Goal: Task Accomplishment & Management: Manage account settings

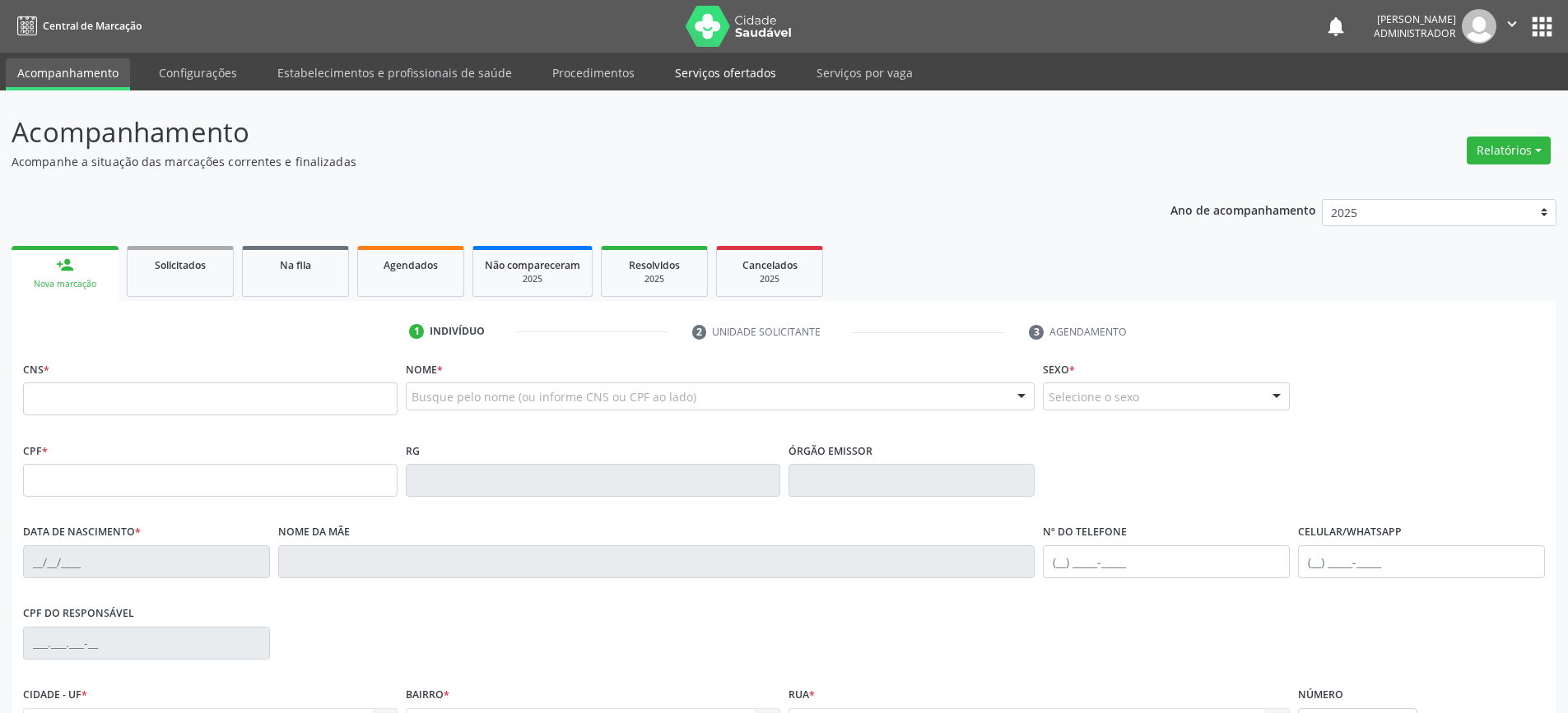
click at [707, 66] on link "Serviços ofertados" at bounding box center [726, 72] width 125 height 29
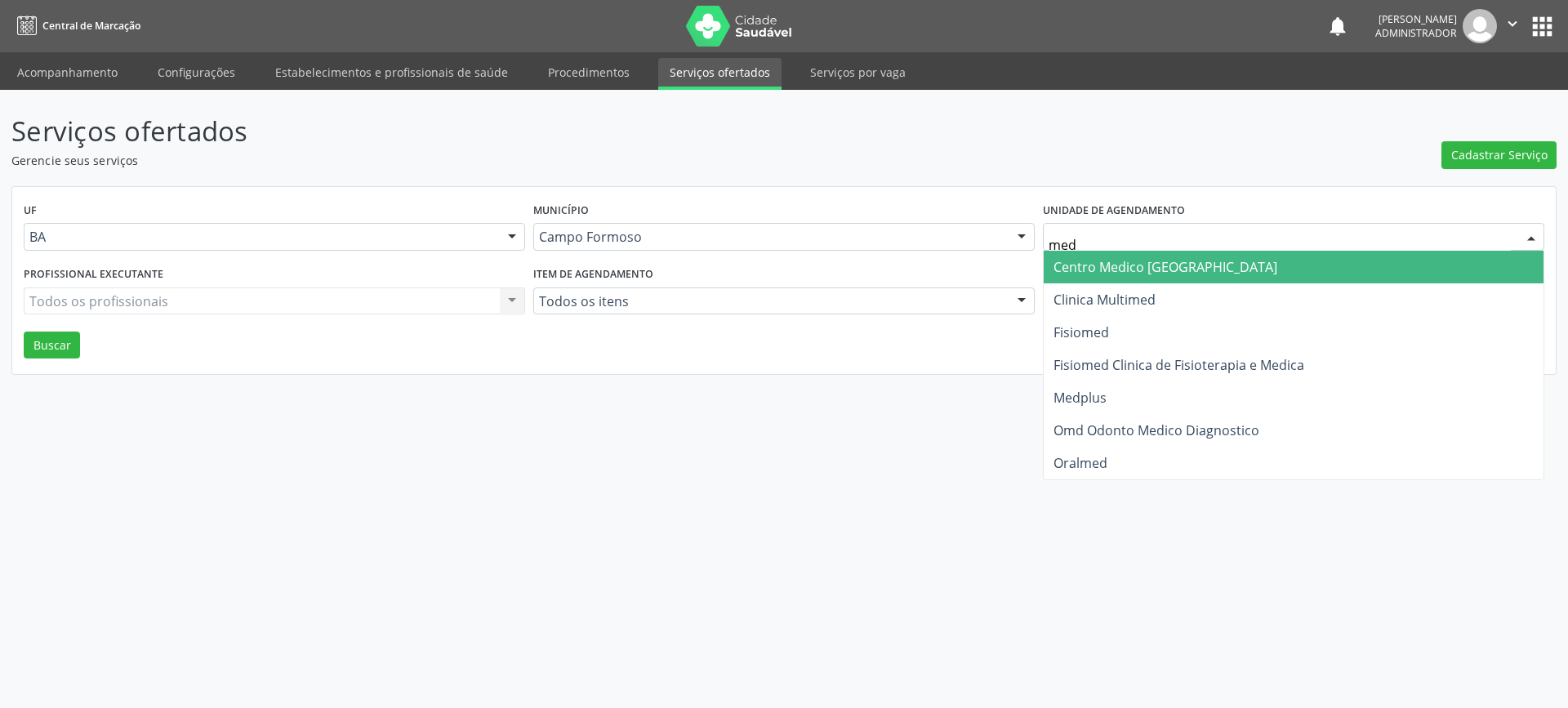
type input "medp"
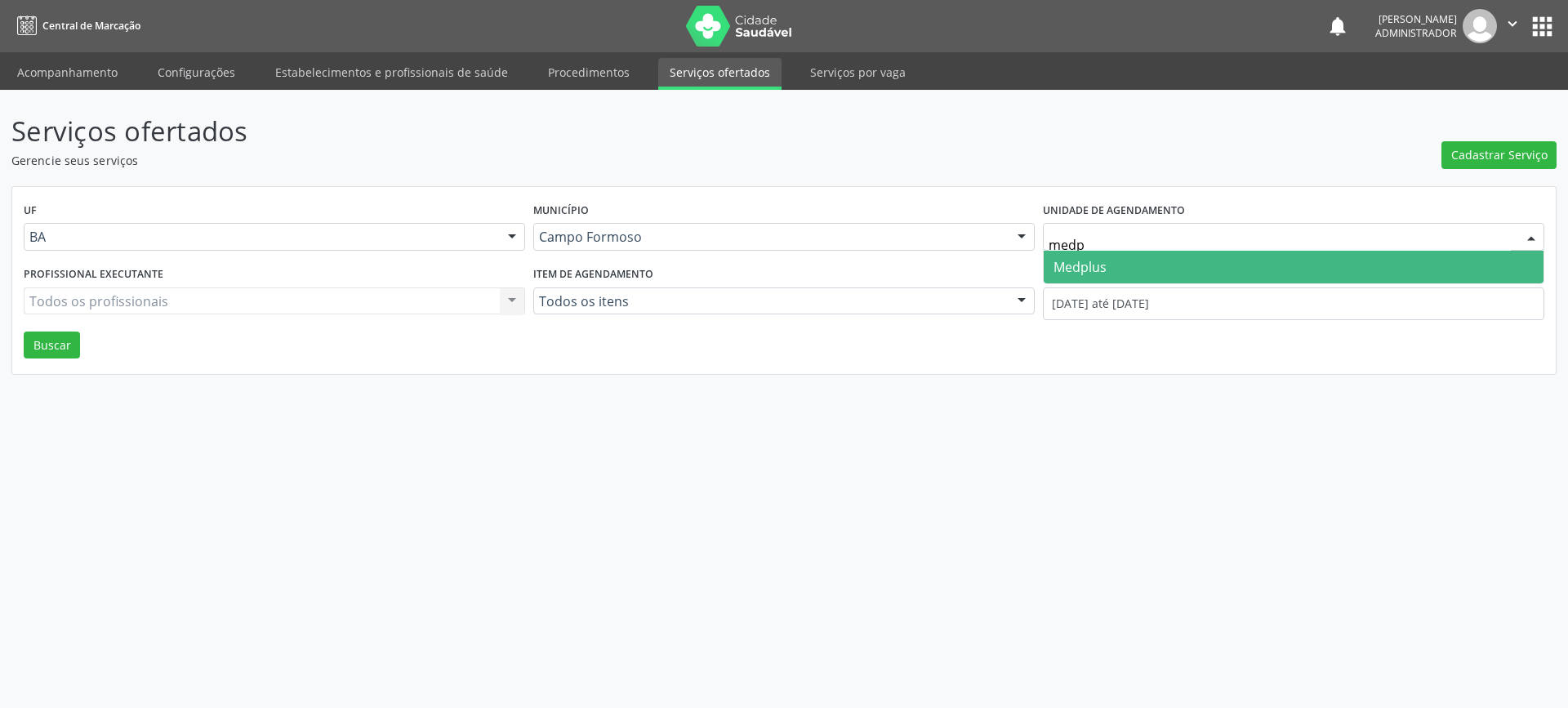
click at [1084, 267] on span "Medplus" at bounding box center [1079, 267] width 53 height 18
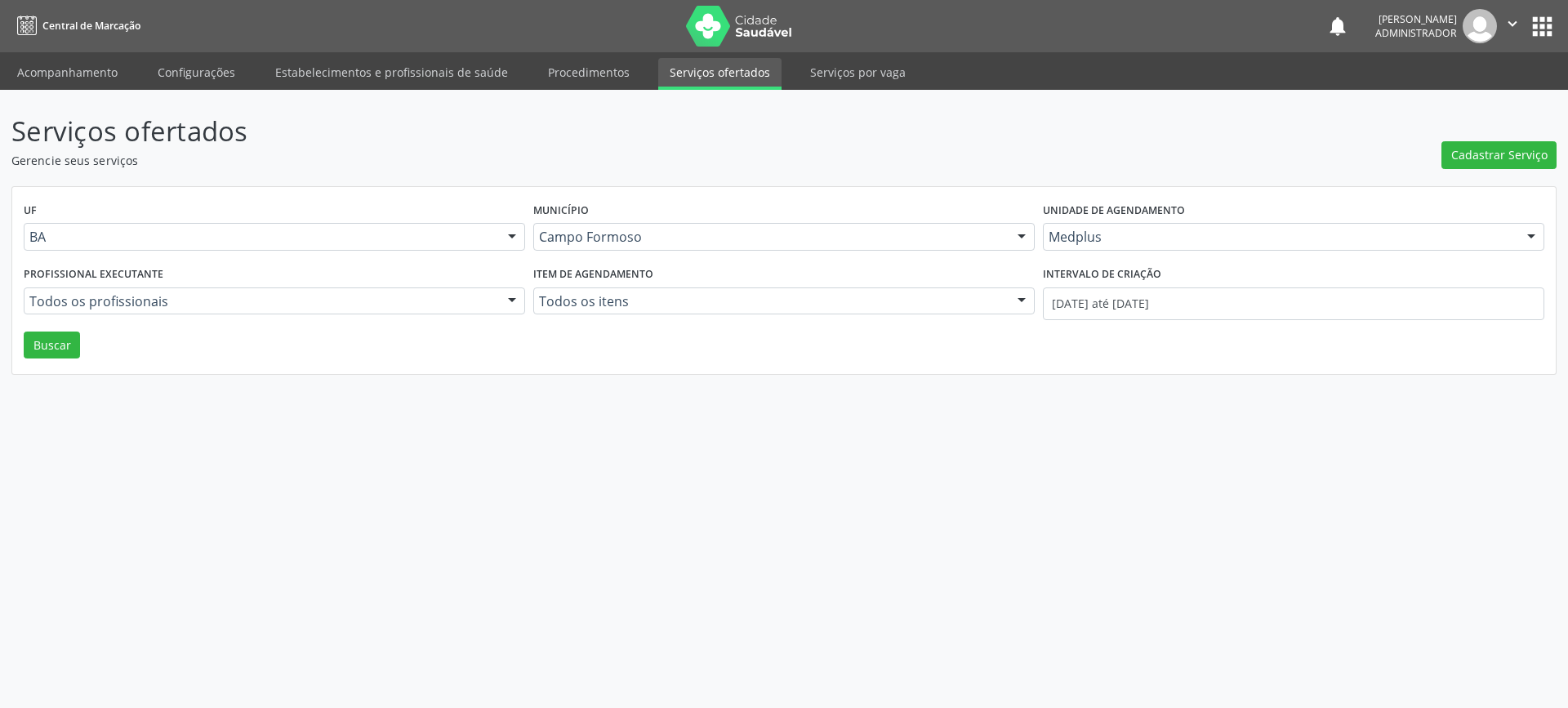
click at [504, 298] on div at bounding box center [512, 302] width 25 height 28
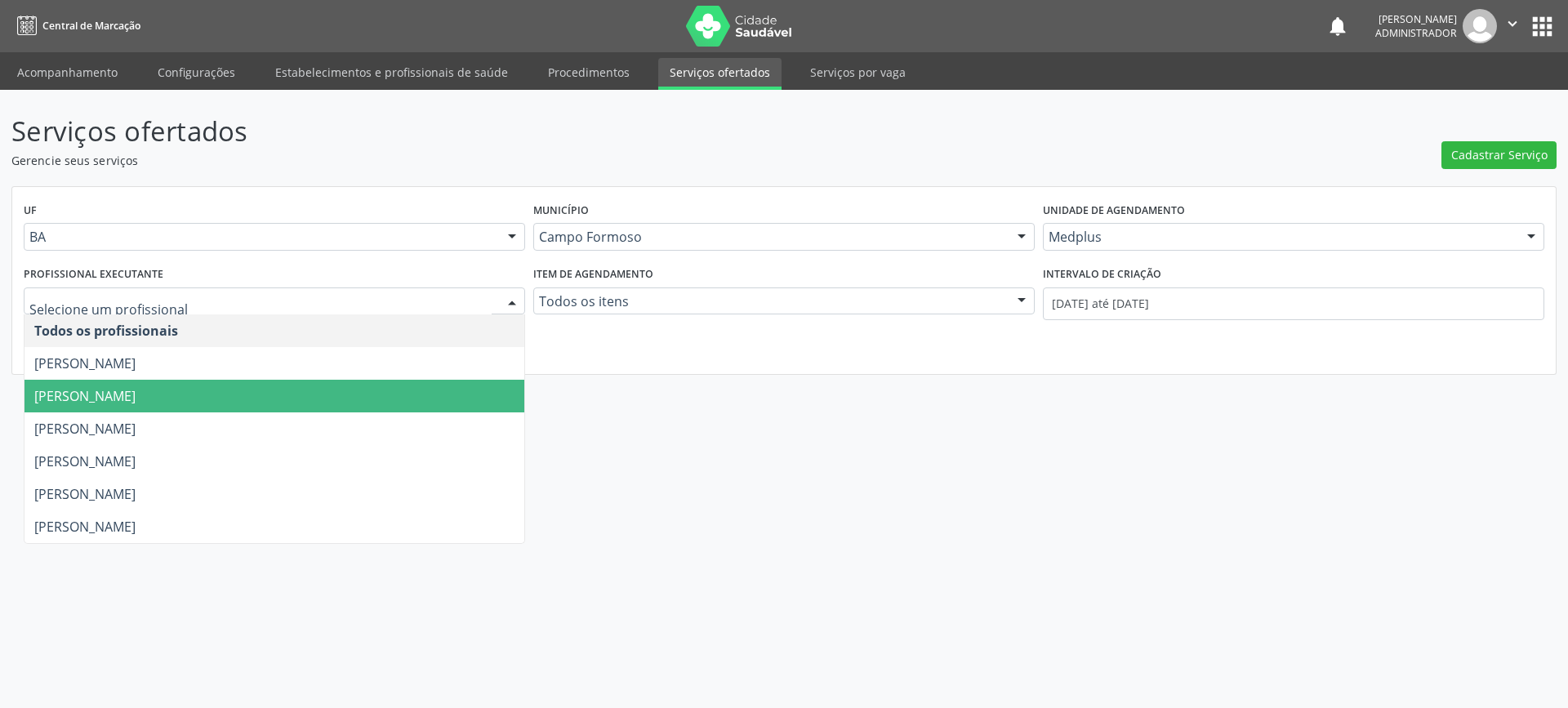
click at [456, 384] on span "[PERSON_NAME]" at bounding box center [274, 396] width 499 height 33
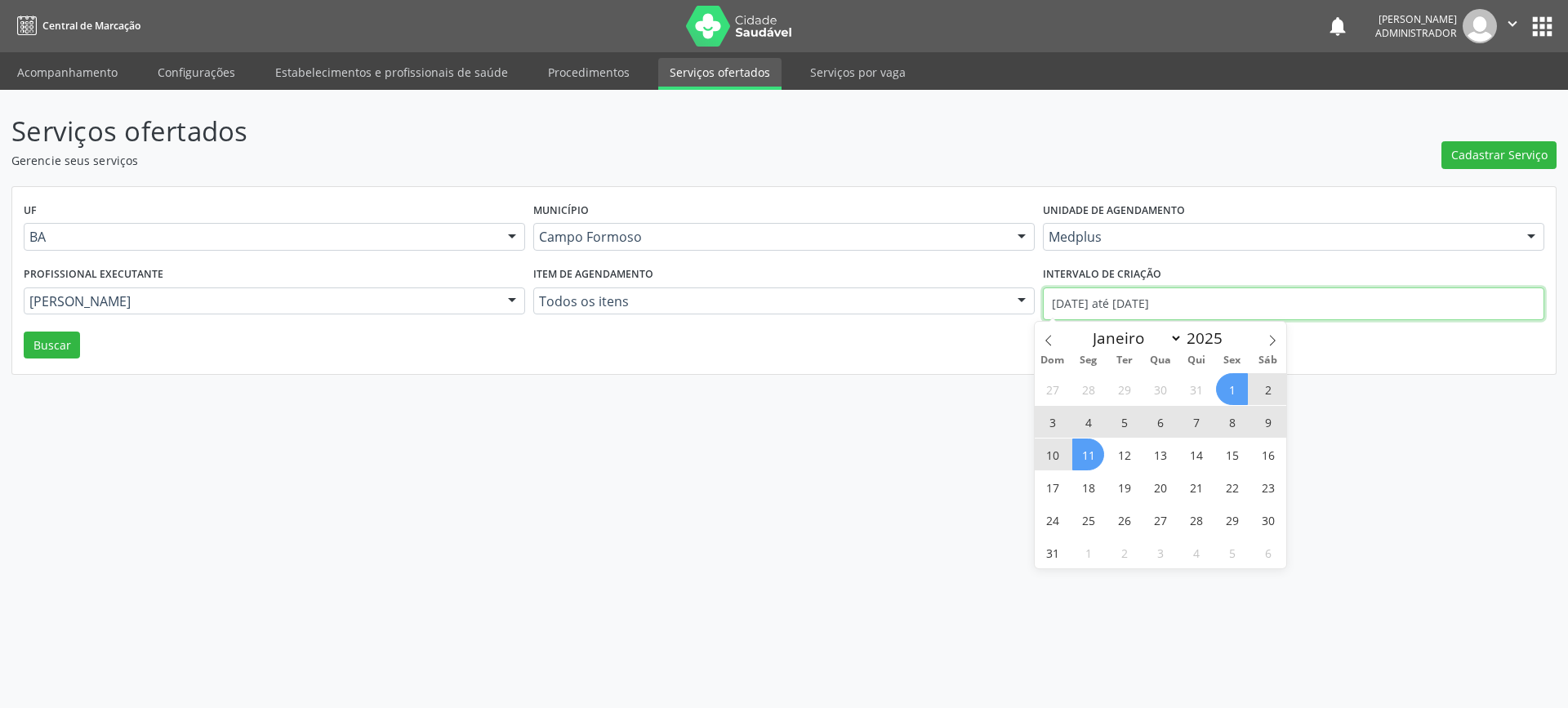
click at [1094, 307] on input "01/08/2025 até 11/08/2025" at bounding box center [1293, 304] width 501 height 33
click at [1048, 344] on icon at bounding box center [1048, 340] width 12 height 12
select select "6"
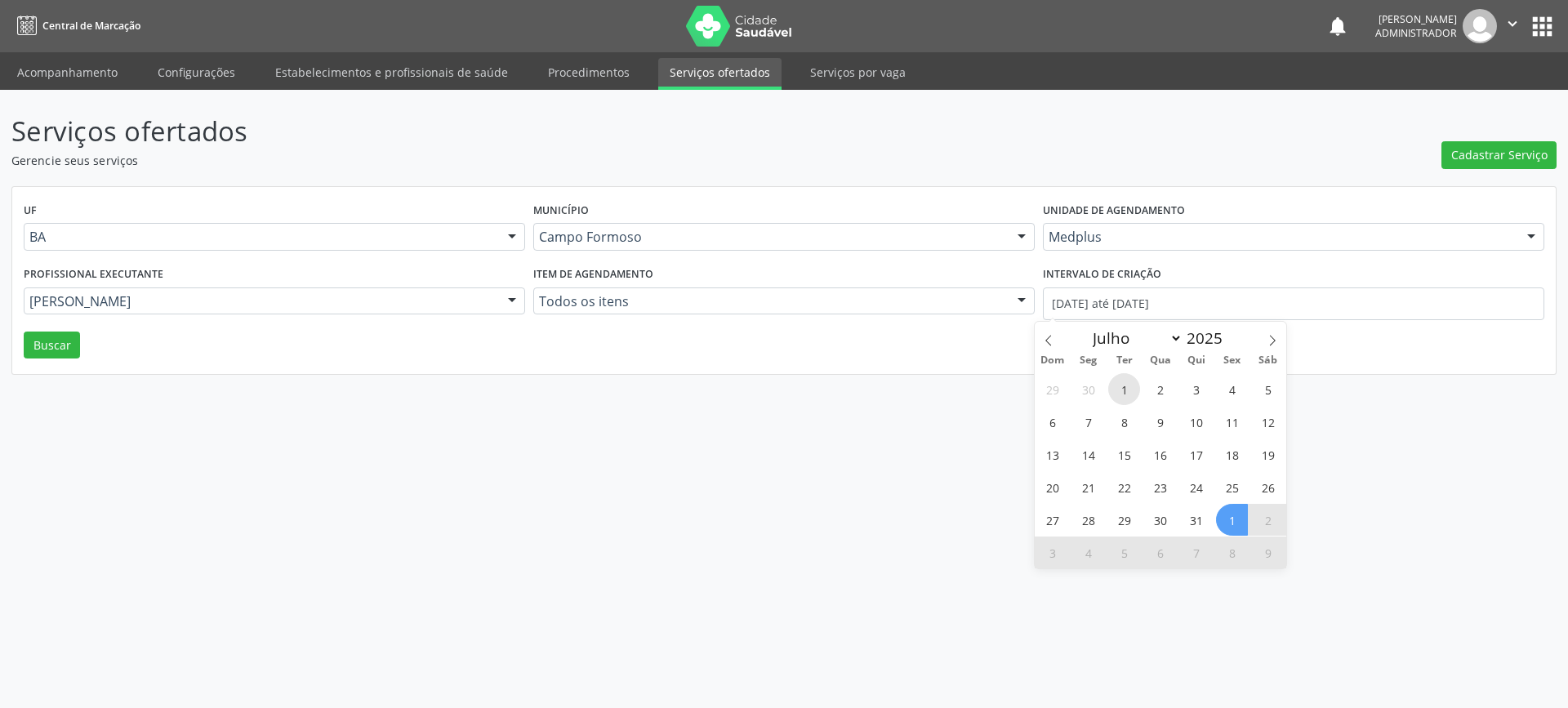
click at [1126, 387] on span "1" at bounding box center [1124, 389] width 32 height 32
type input "01/07/2025"
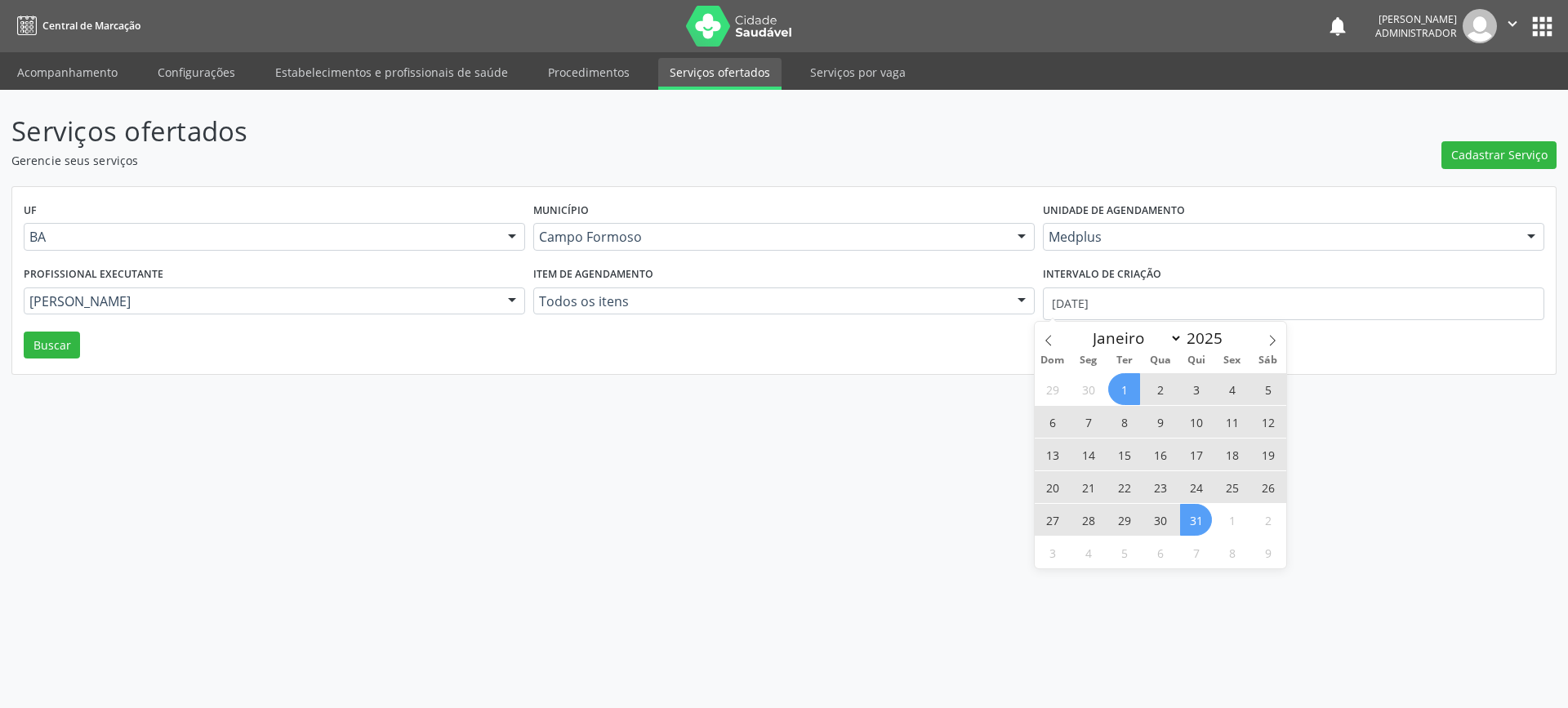
click at [1191, 517] on span "31" at bounding box center [1196, 519] width 32 height 32
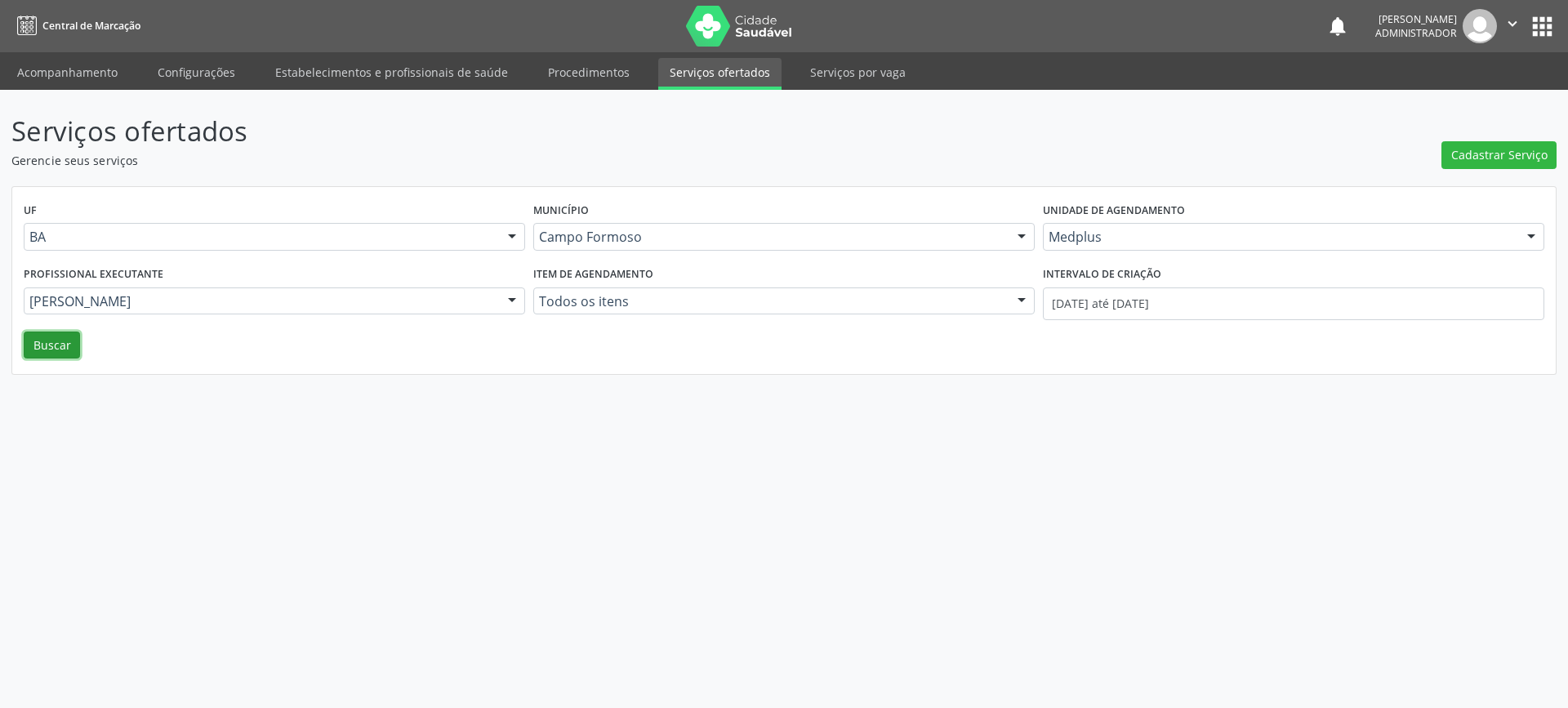
click at [31, 343] on button "Buscar" at bounding box center [52, 345] width 56 height 28
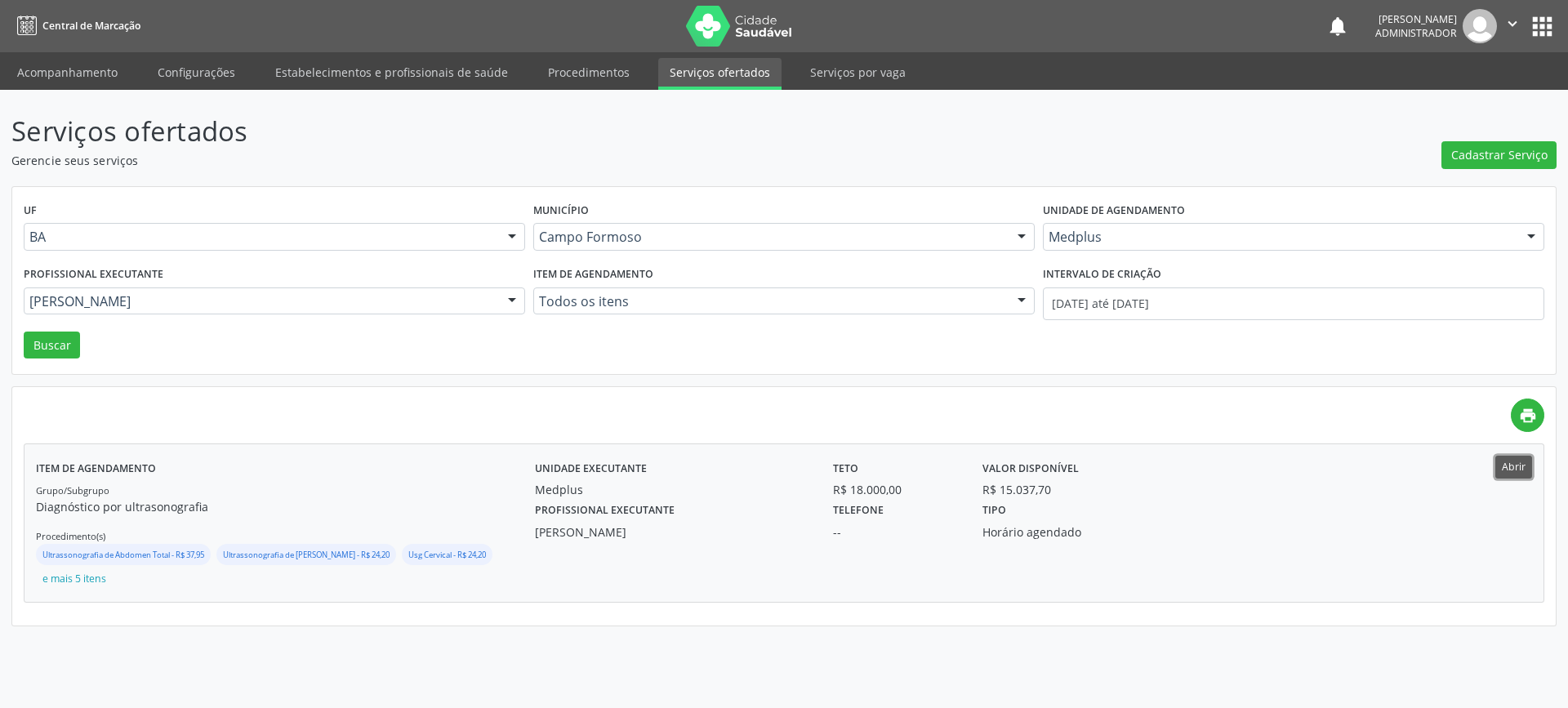
click at [1517, 468] on button "Abrir" at bounding box center [1513, 467] width 37 height 22
click at [1506, 18] on icon "" at bounding box center [1512, 24] width 18 height 18
click at [1459, 95] on link "Sair" at bounding box center [1470, 100] width 113 height 23
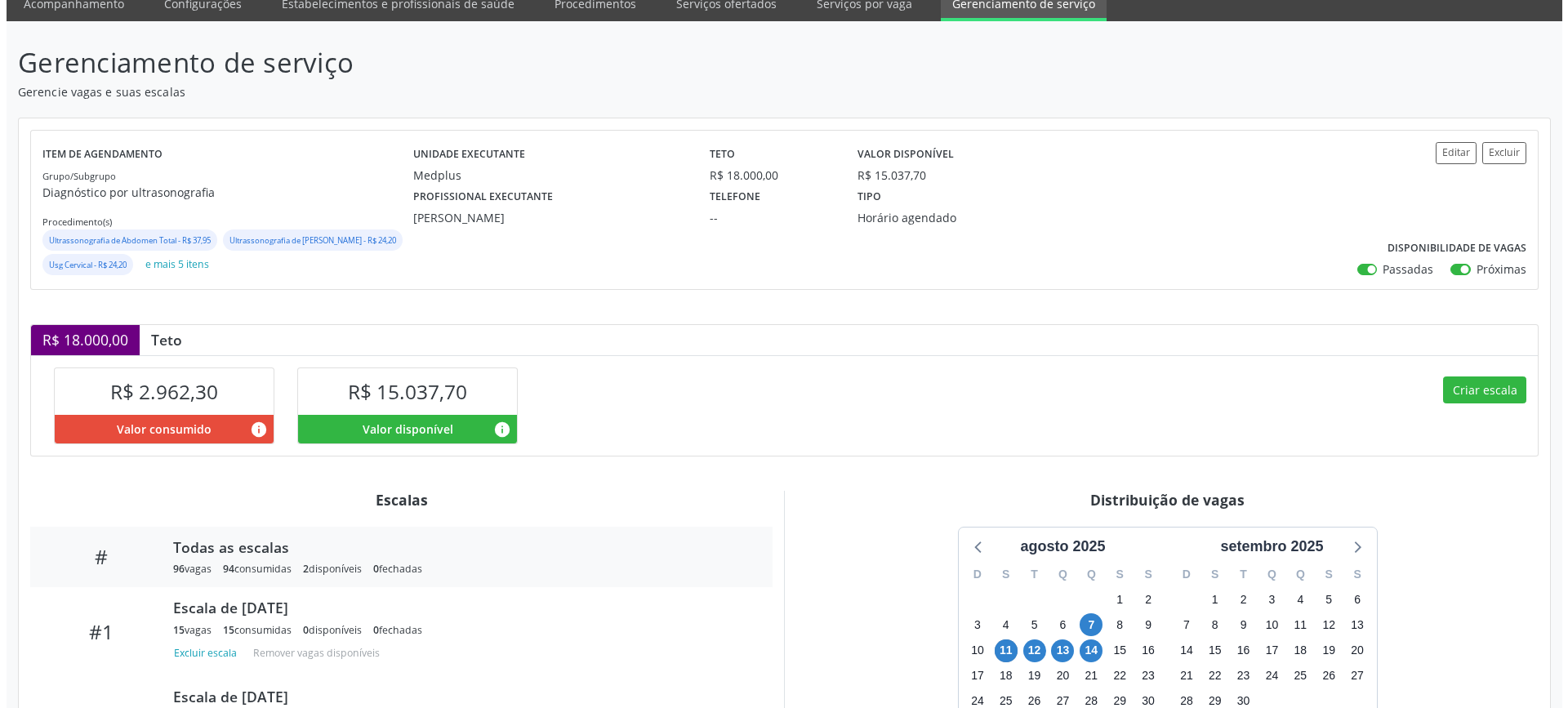
scroll to position [345, 0]
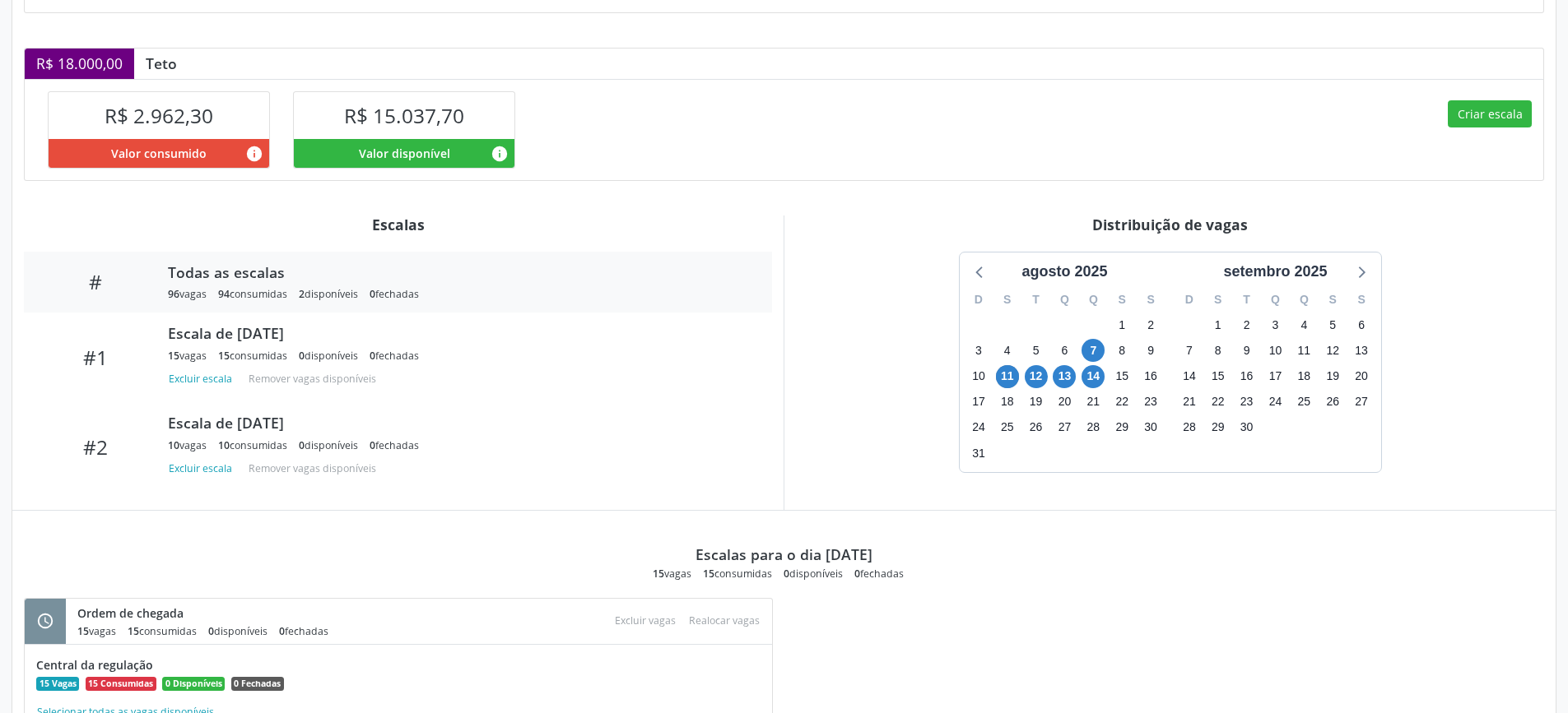
click at [1448, 138] on div "Criar escala" at bounding box center [1164, 129] width 760 height 101
click at [1470, 129] on button "Criar escala" at bounding box center [1489, 115] width 84 height 28
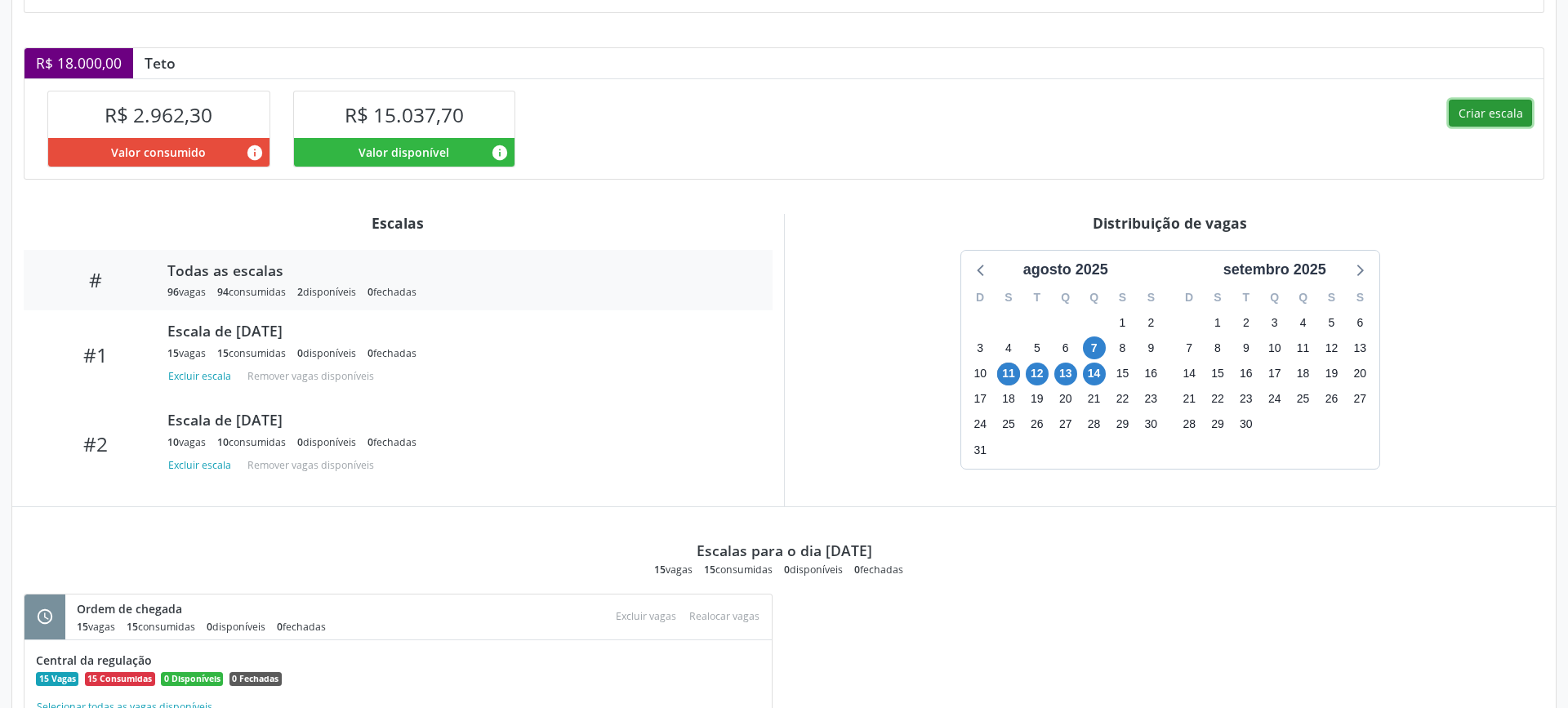
select select "7"
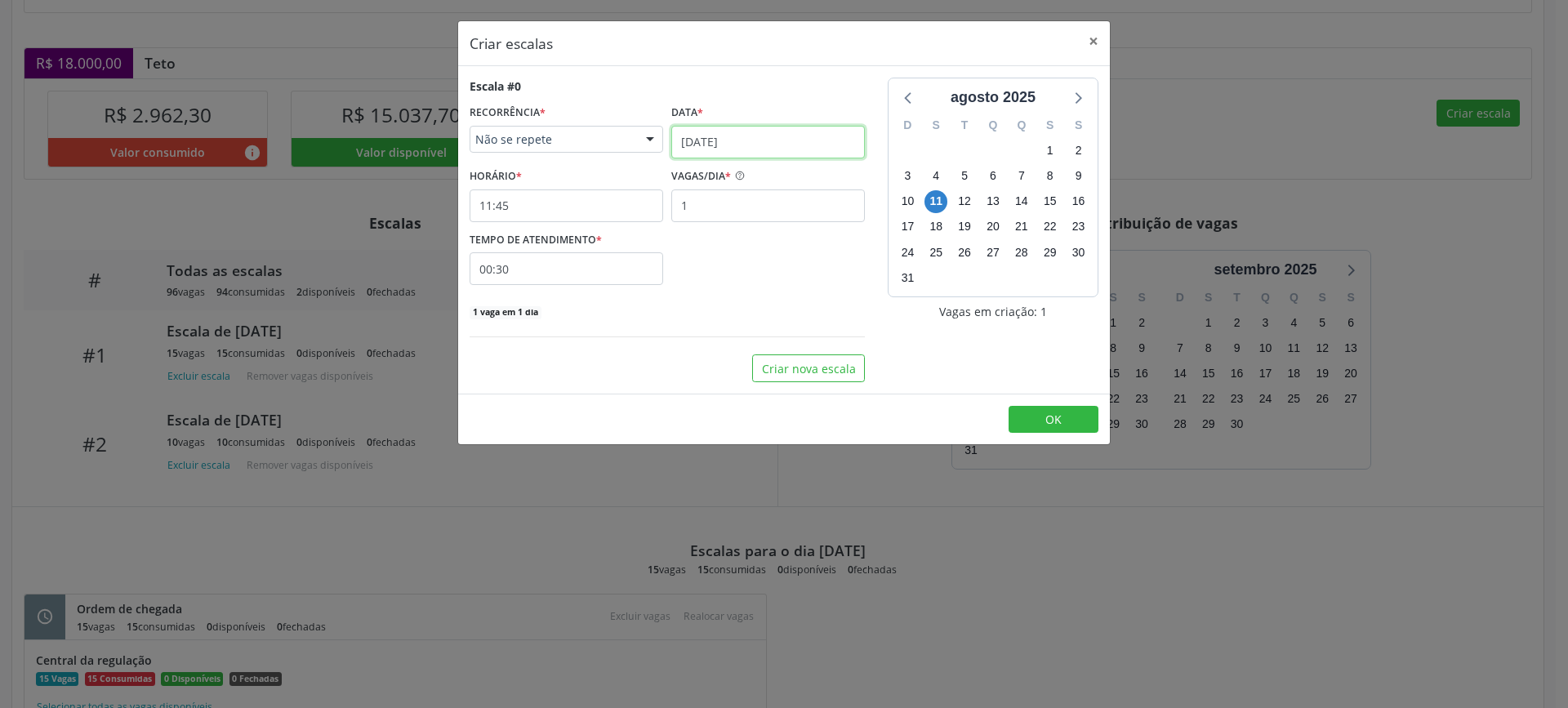
click at [744, 137] on input "[DATE]" at bounding box center [768, 143] width 194 height 33
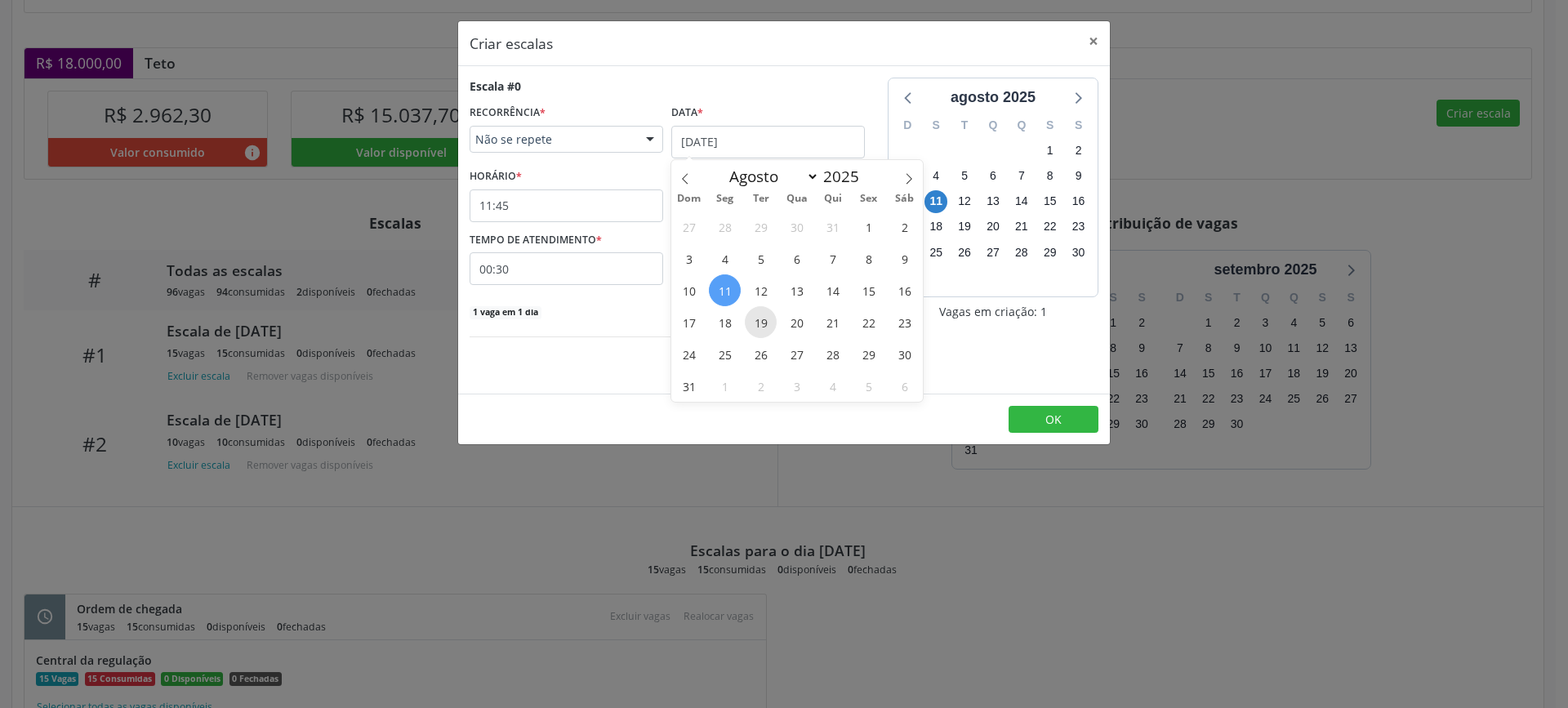
click at [764, 325] on span "19" at bounding box center [761, 322] width 32 height 32
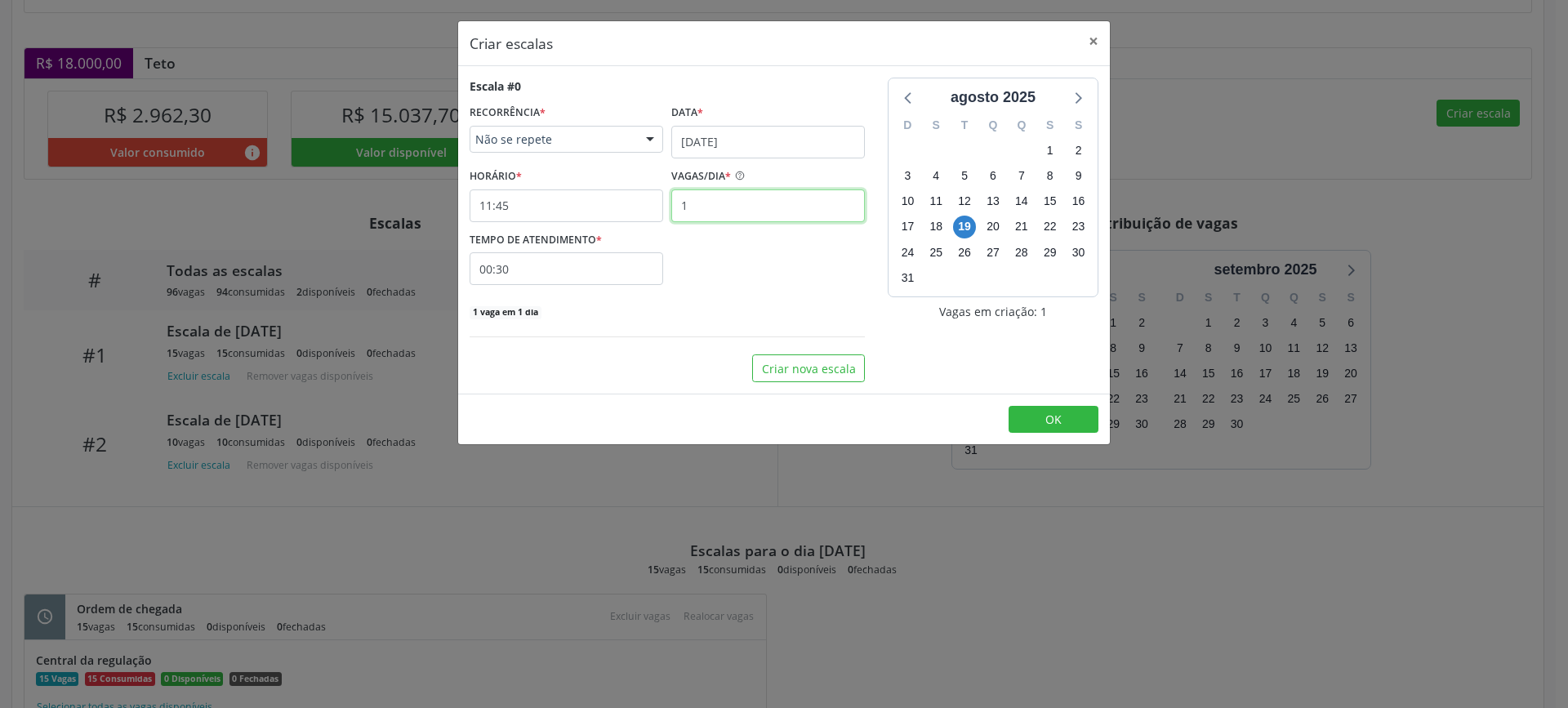
click at [716, 205] on input "1" at bounding box center [768, 206] width 194 height 33
type input "15"
click at [614, 202] on input "11:45" at bounding box center [566, 206] width 194 height 33
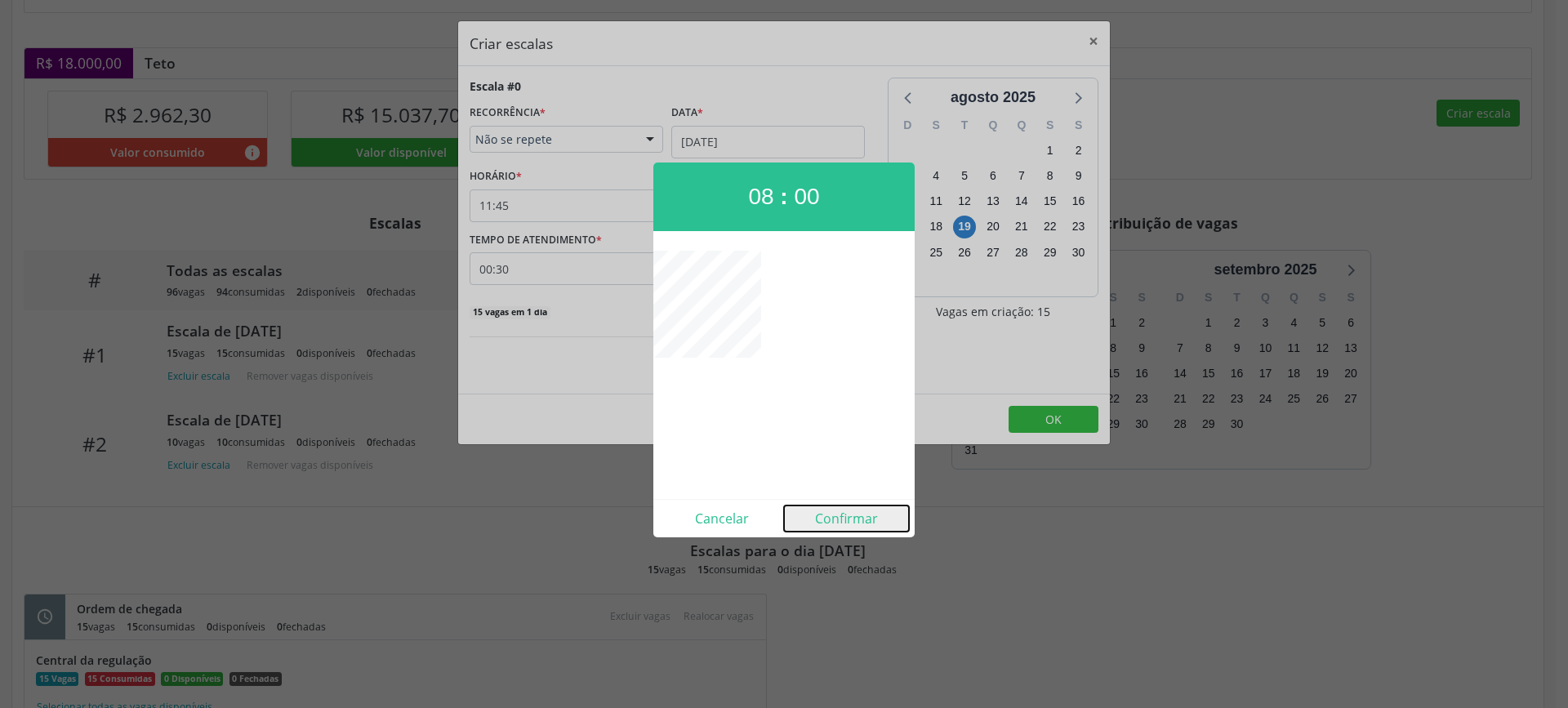
click at [838, 519] on button "Confirmar" at bounding box center [846, 518] width 125 height 26
type input "08:00"
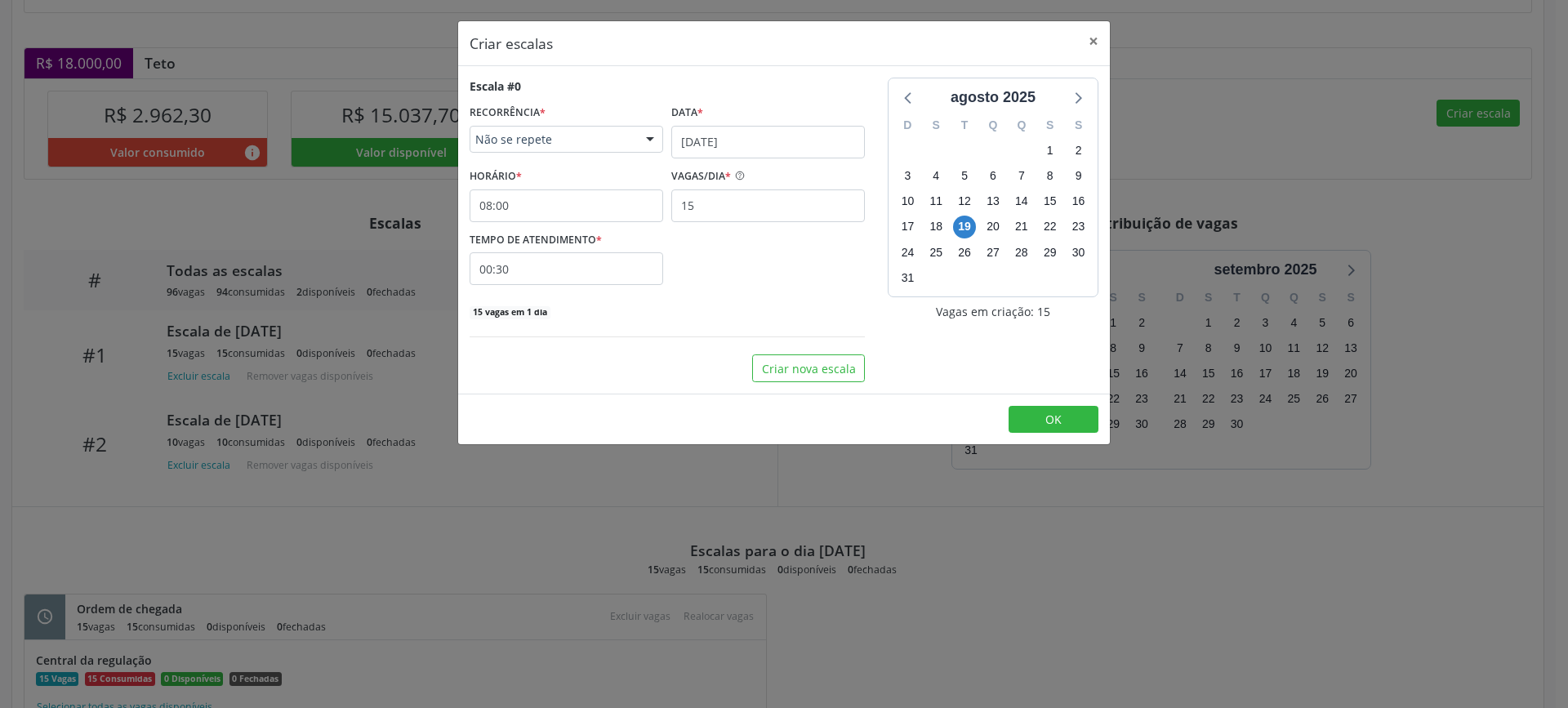
click at [603, 270] on input "00:30" at bounding box center [566, 269] width 194 height 33
click at [714, 316] on span at bounding box center [715, 312] width 12 height 16
type input "00:25"
type input "25"
click at [714, 316] on span at bounding box center [715, 312] width 12 height 16
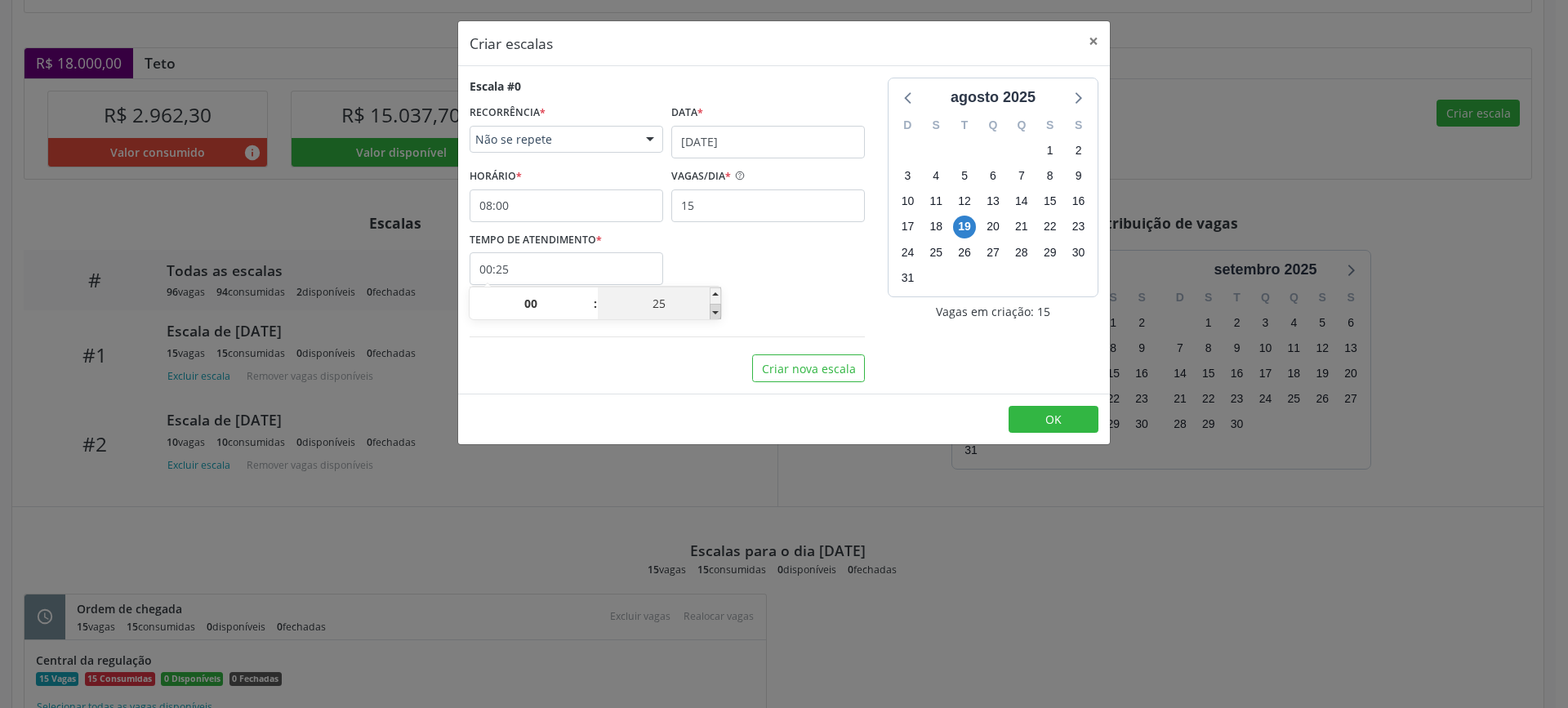
type input "00:20"
type input "20"
click at [714, 316] on span at bounding box center [715, 312] width 12 height 16
type input "00:15"
type input "15"
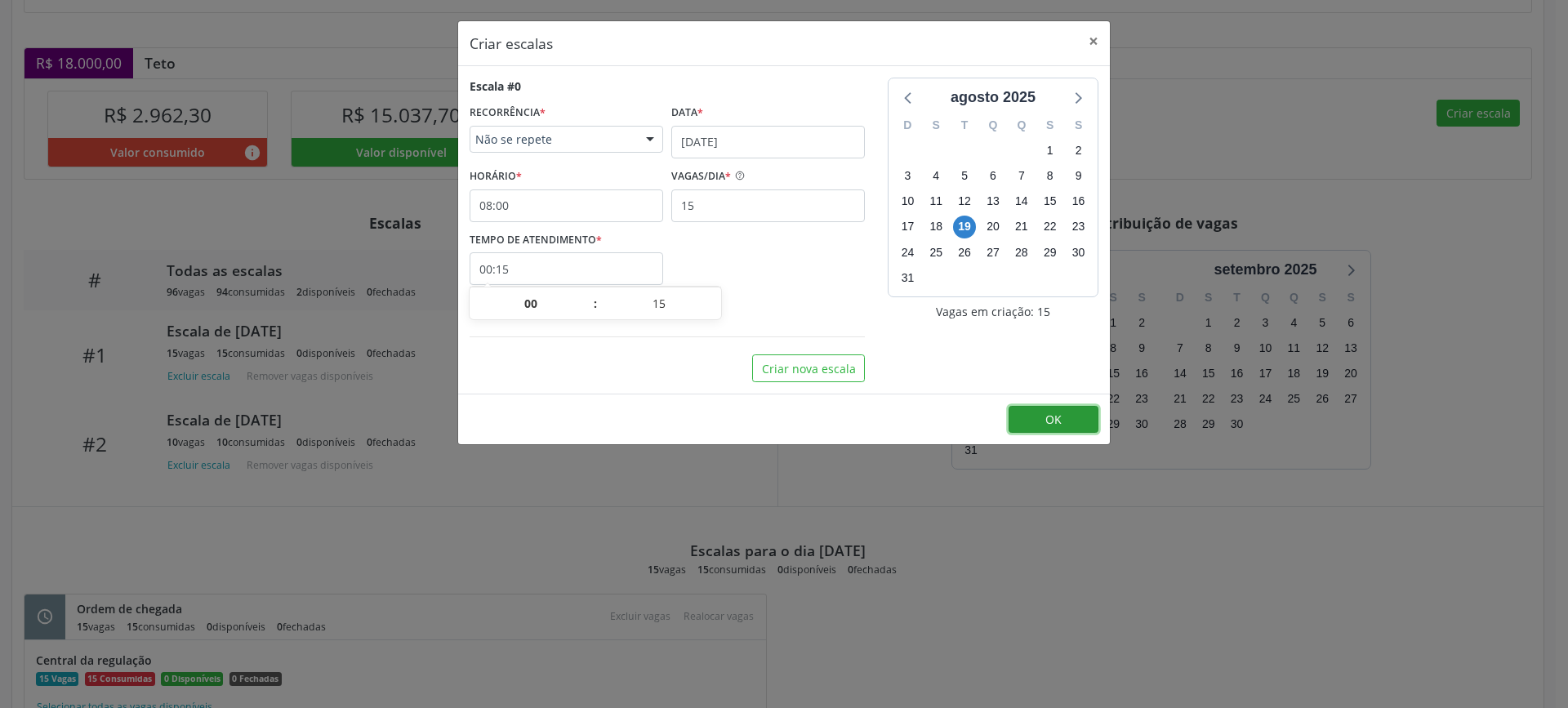
click at [1042, 418] on button "OK" at bounding box center [1053, 420] width 90 height 28
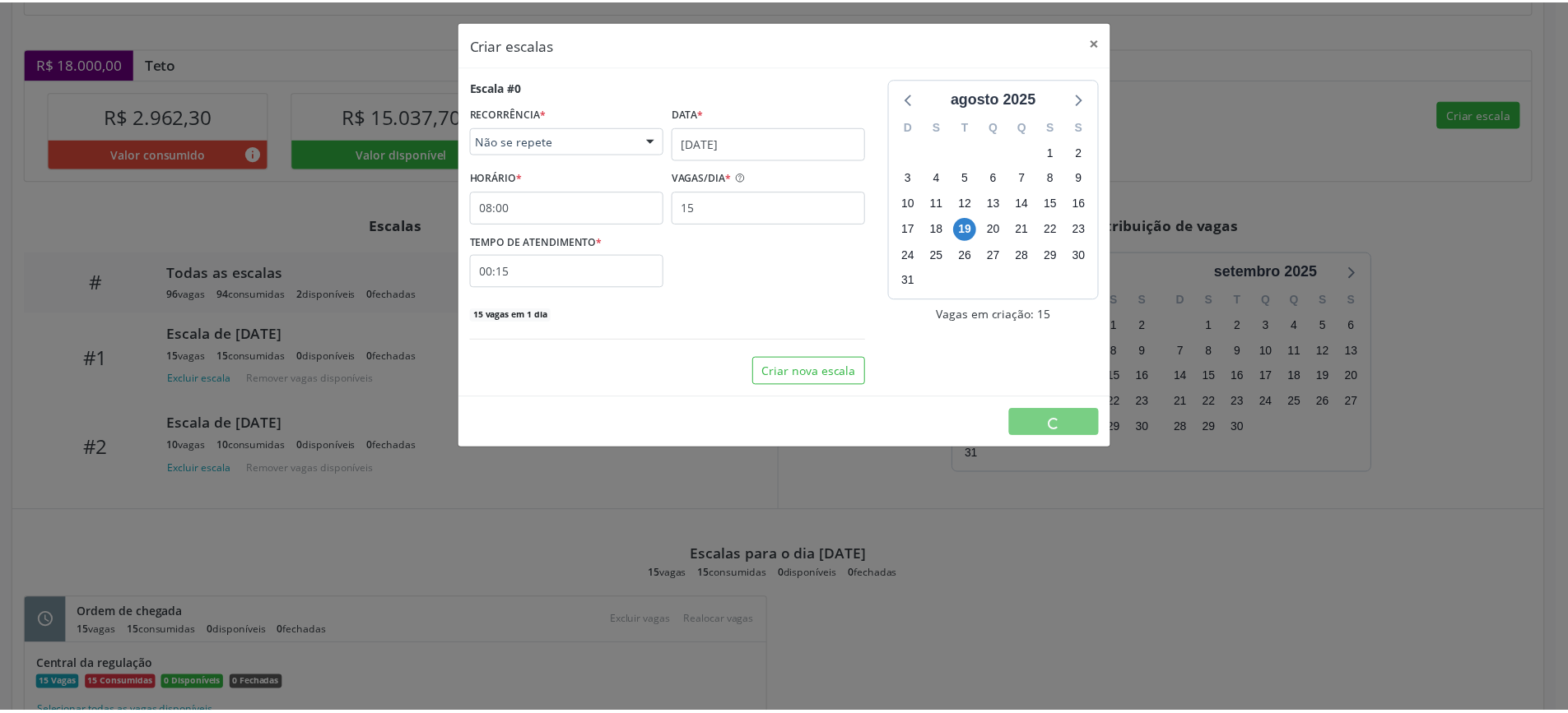
scroll to position [0, 0]
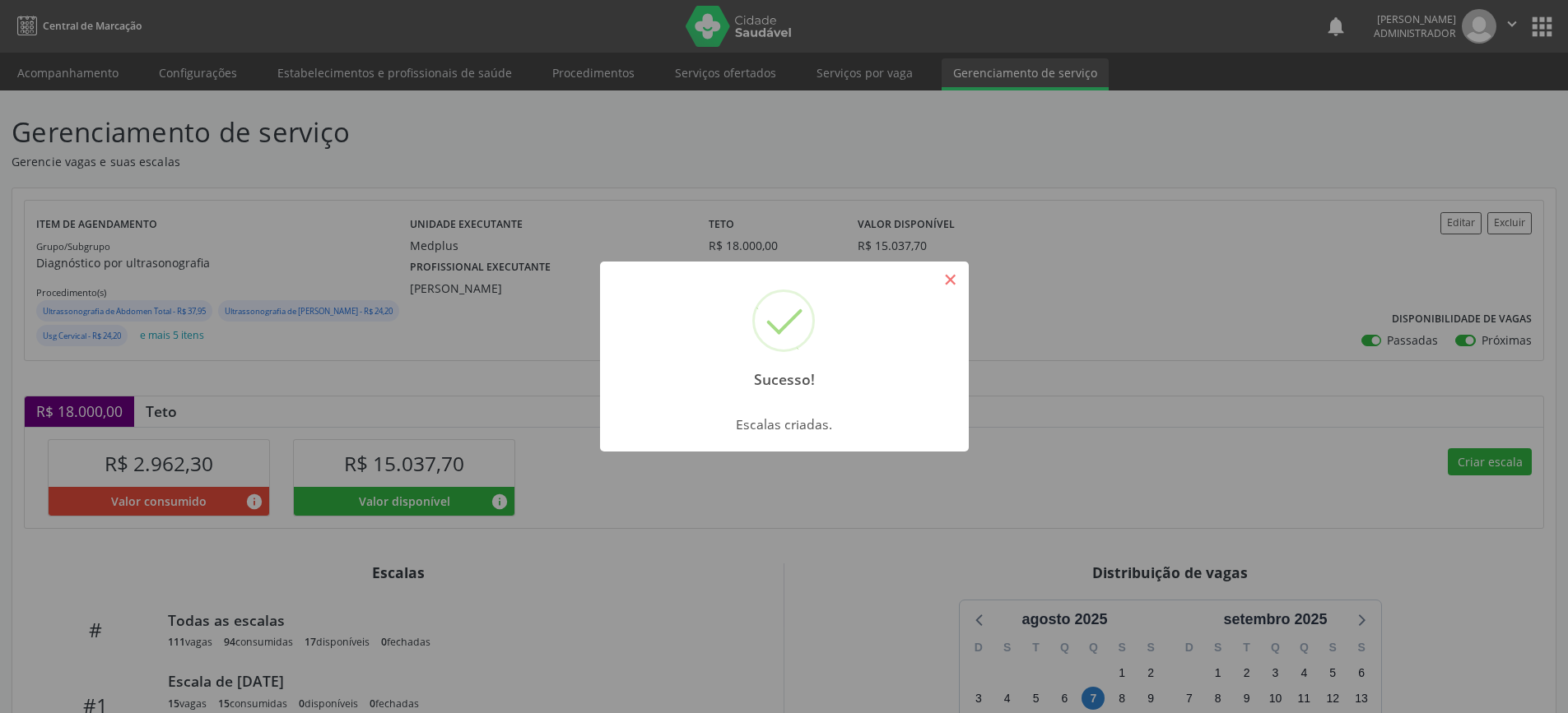
click at [950, 279] on button "×" at bounding box center [951, 280] width 28 height 28
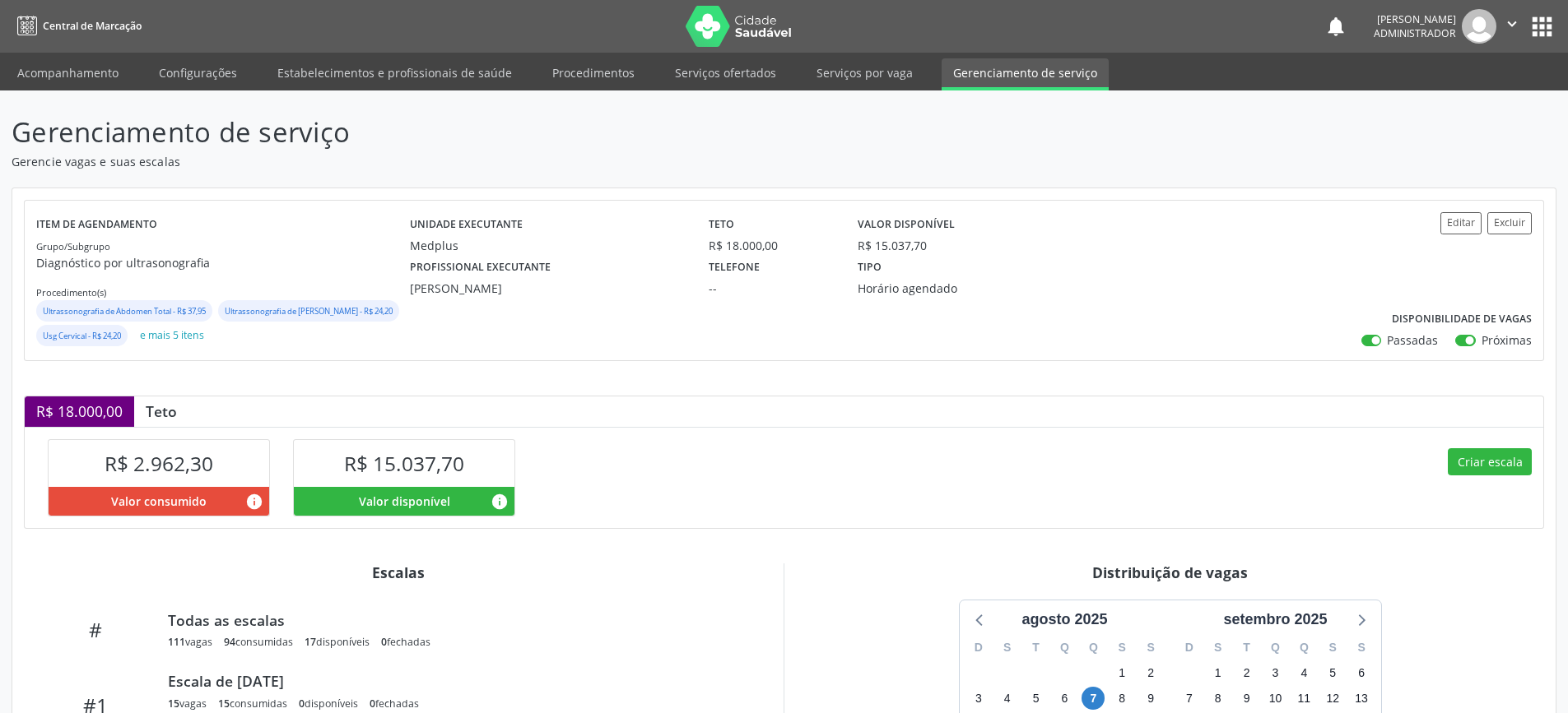
click at [1508, 13] on button "" at bounding box center [1512, 27] width 32 height 35
click at [1457, 100] on link "Sair" at bounding box center [1470, 100] width 114 height 23
